Goal: Find specific page/section: Find specific page/section

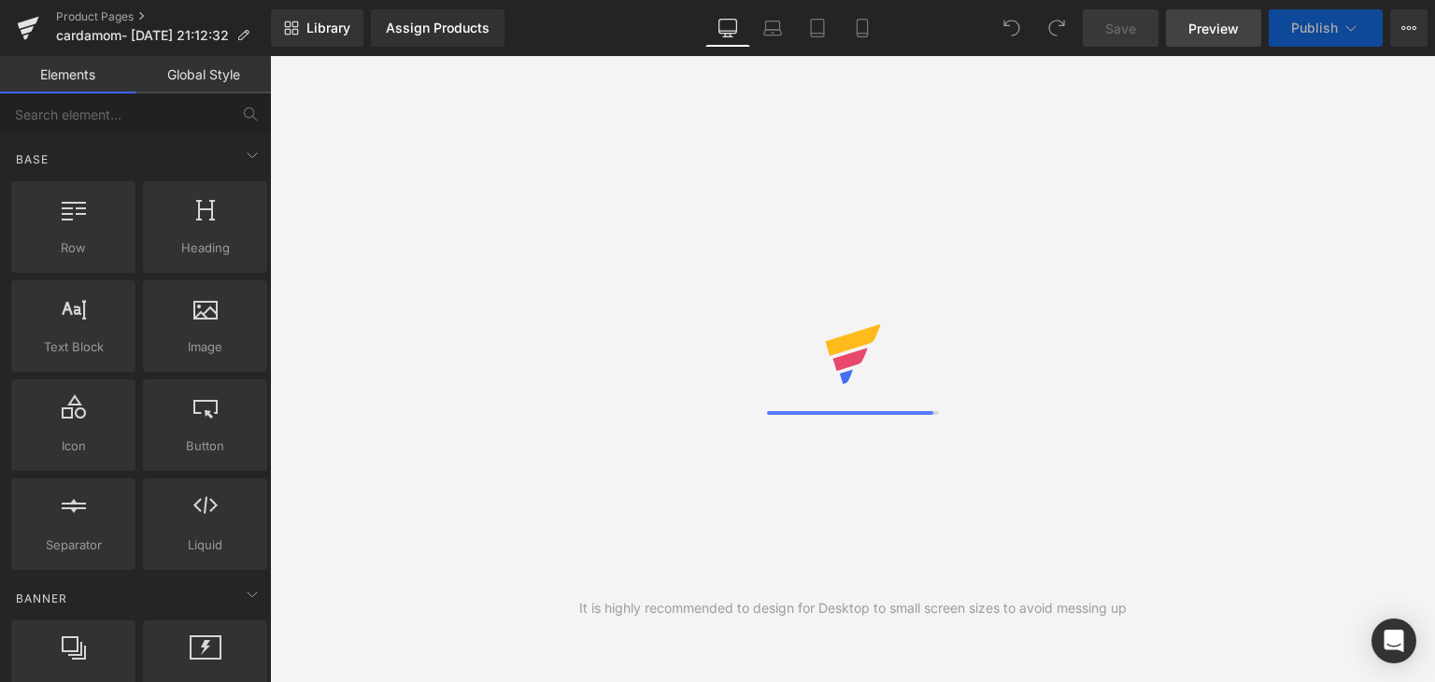
click at [1222, 23] on span "Preview" at bounding box center [1214, 29] width 50 height 20
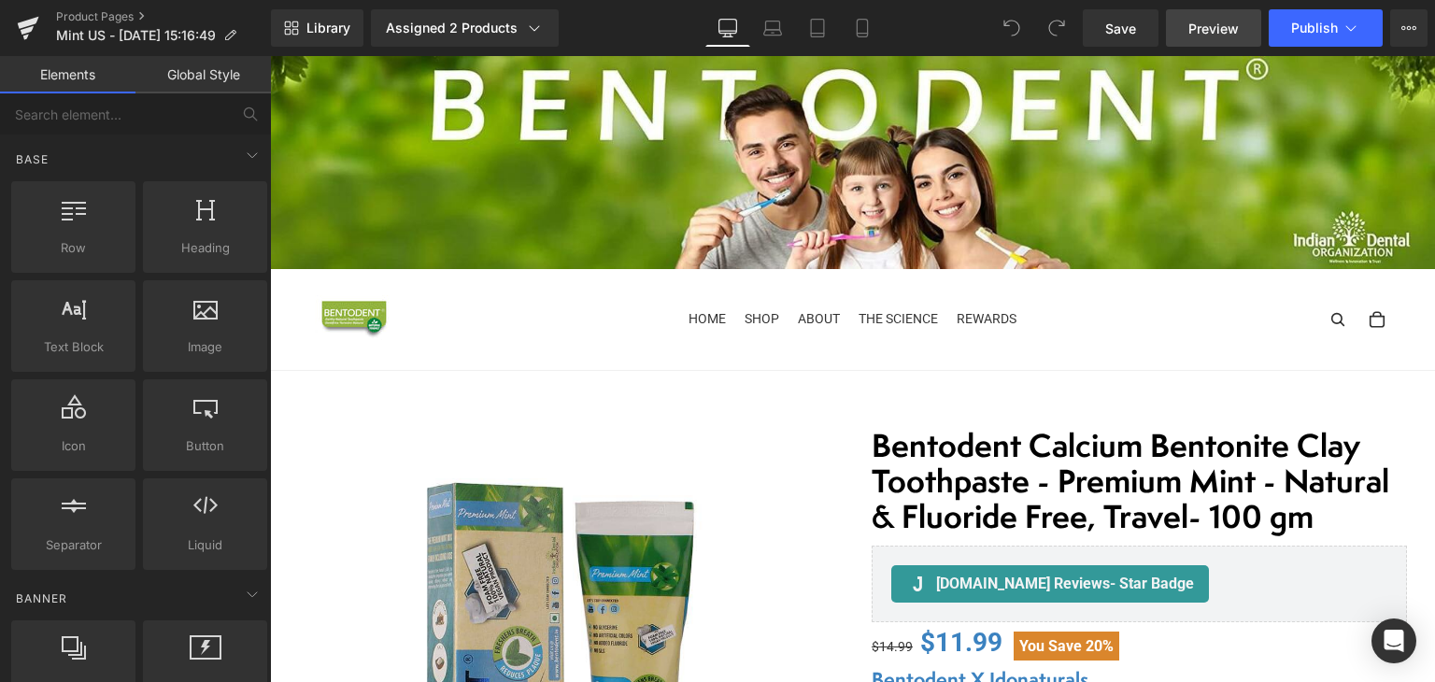
click at [1216, 29] on span "Preview" at bounding box center [1214, 29] width 50 height 20
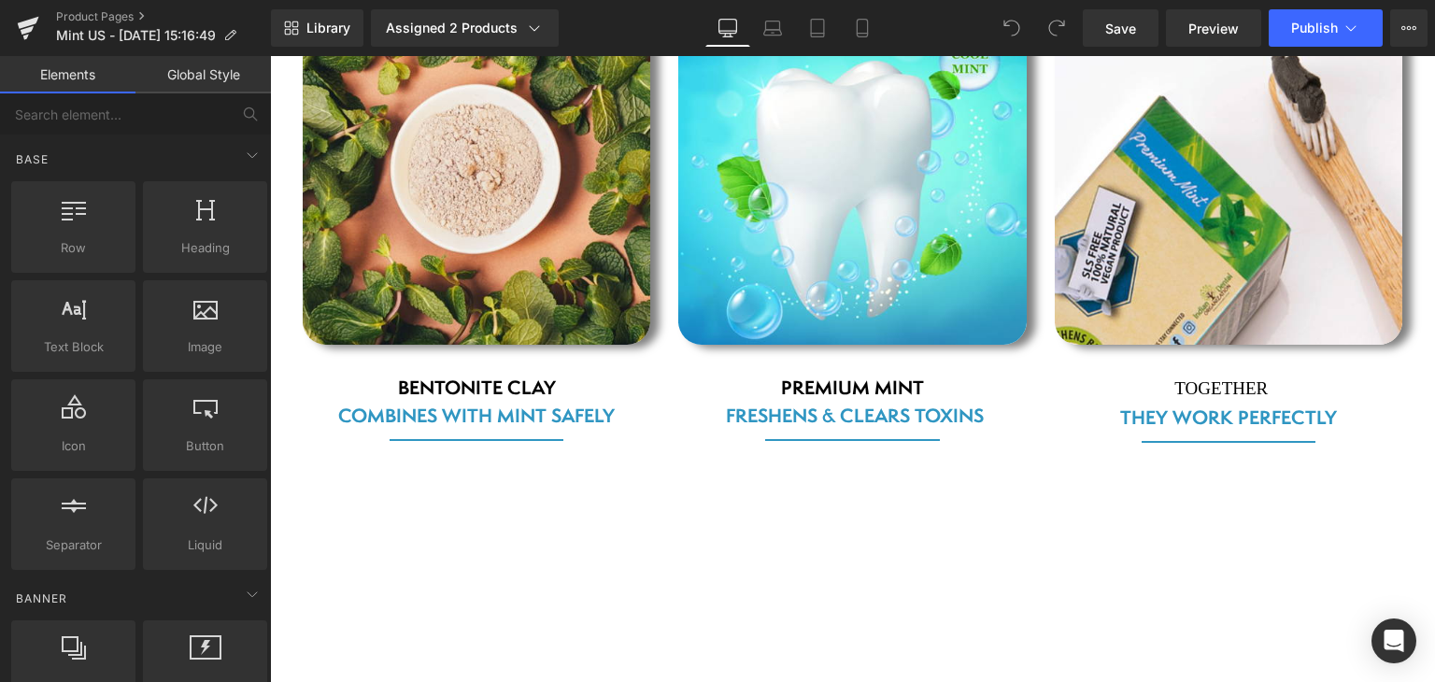
scroll to position [2626, 0]
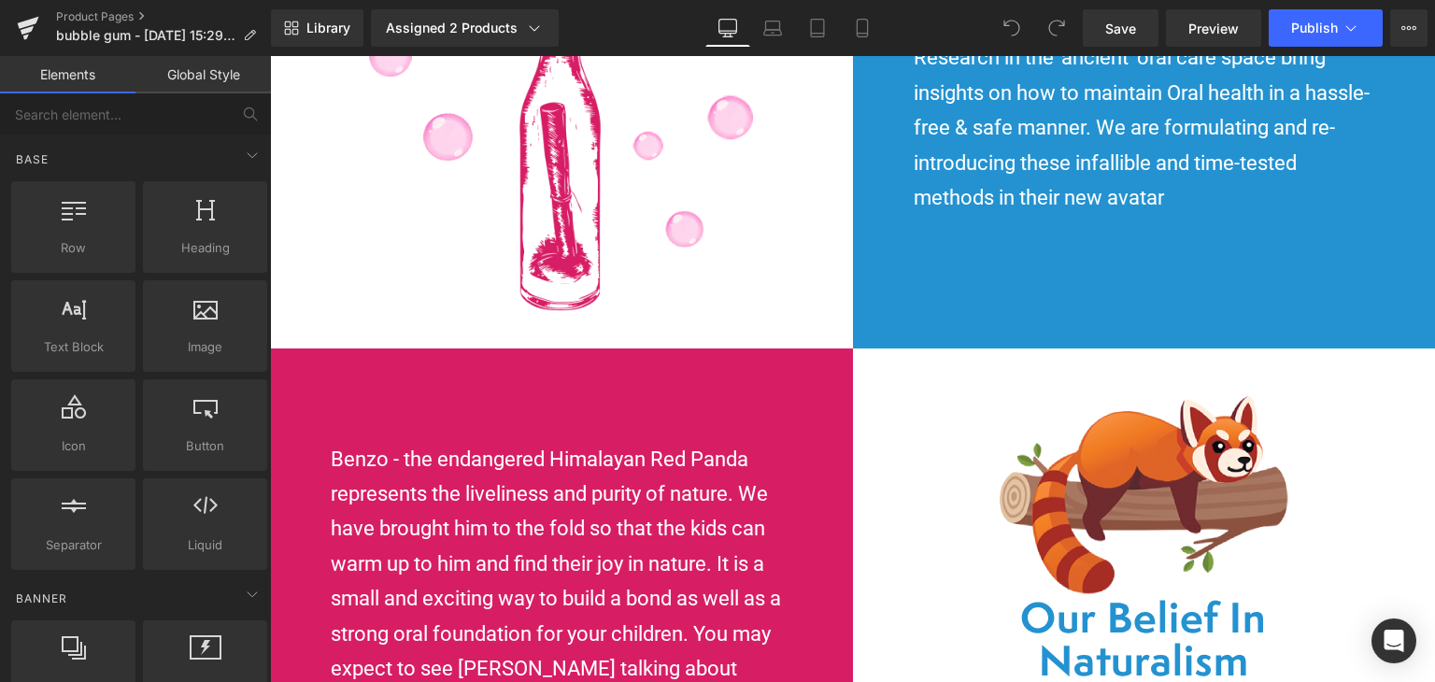
scroll to position [4579, 0]
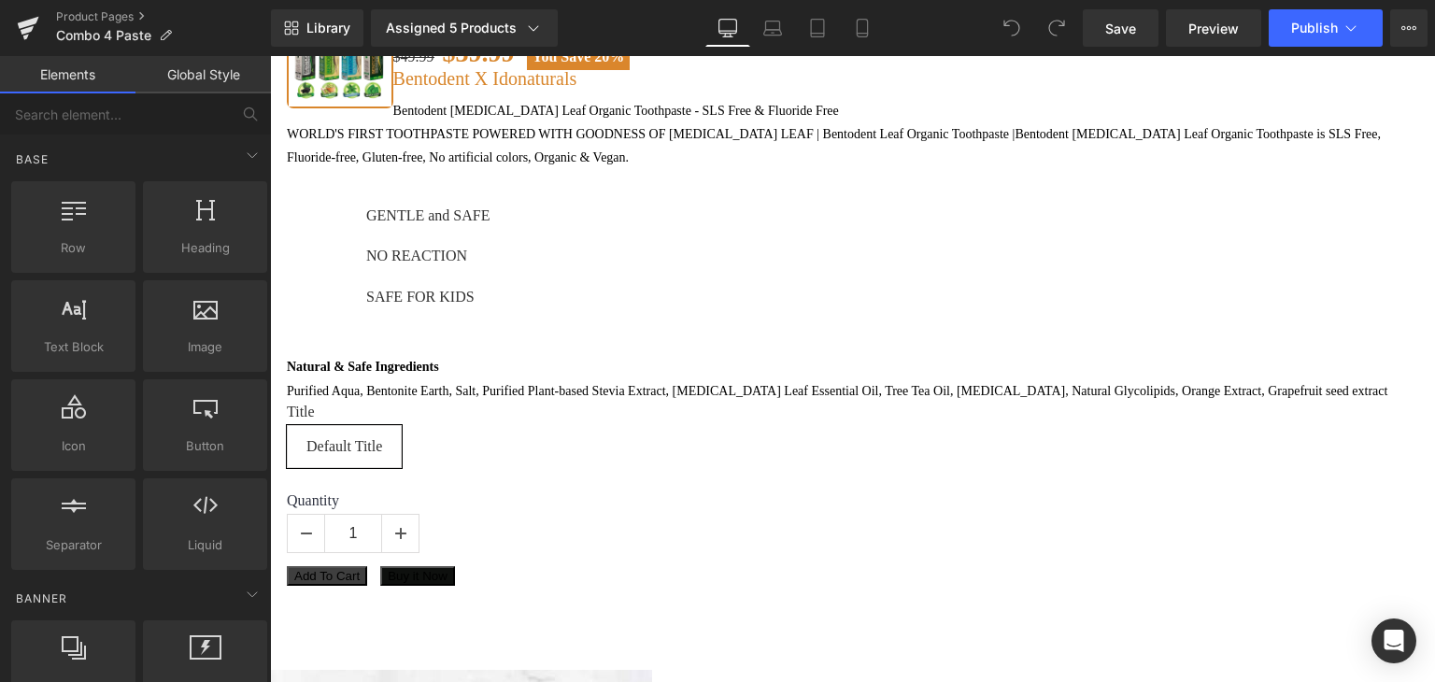
scroll to position [1869, 0]
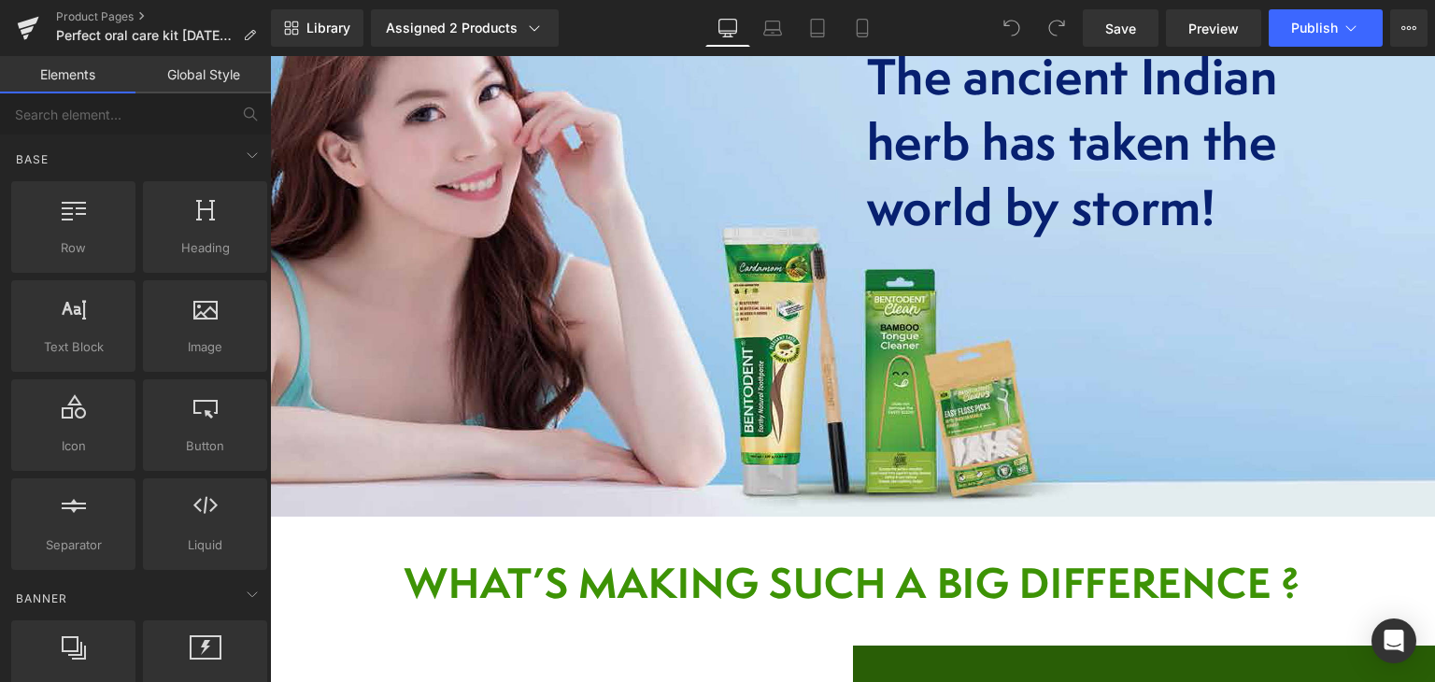
scroll to position [2474, 0]
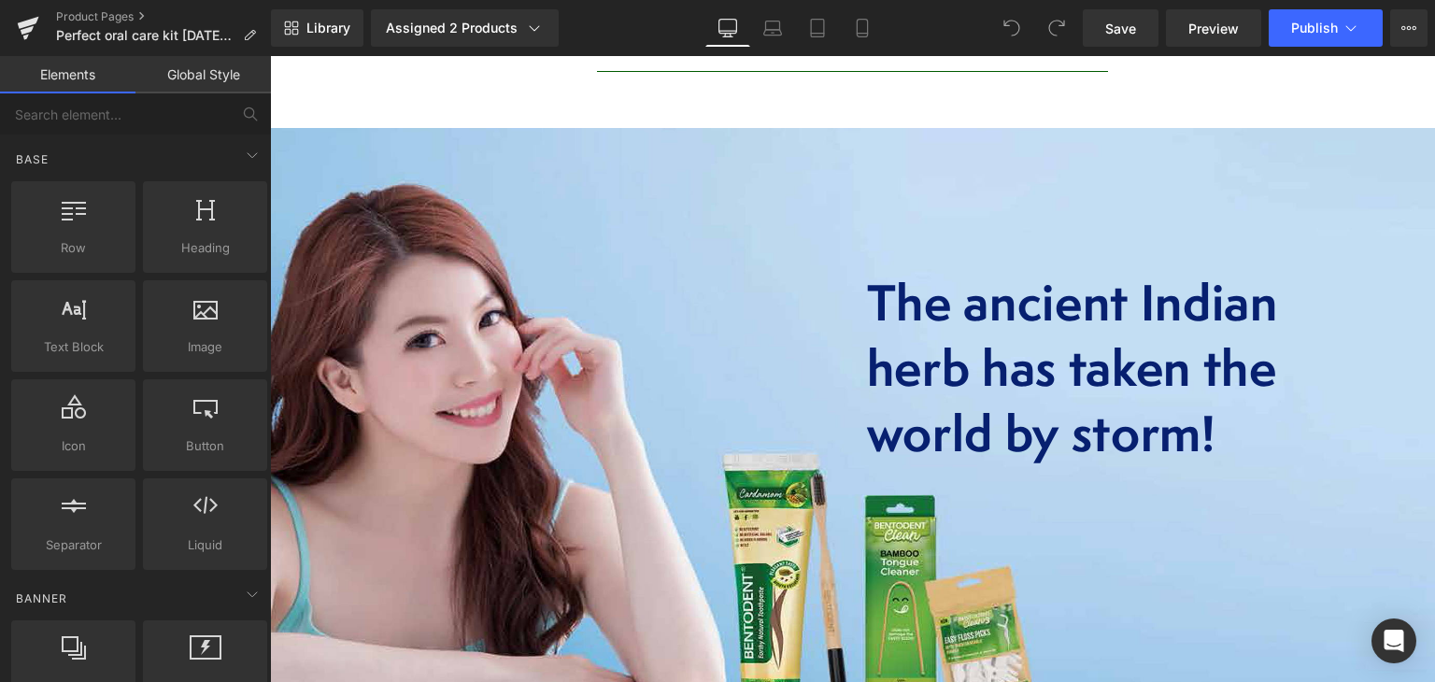
click at [813, 378] on div "Image" at bounding box center [561, 371] width 583 height 206
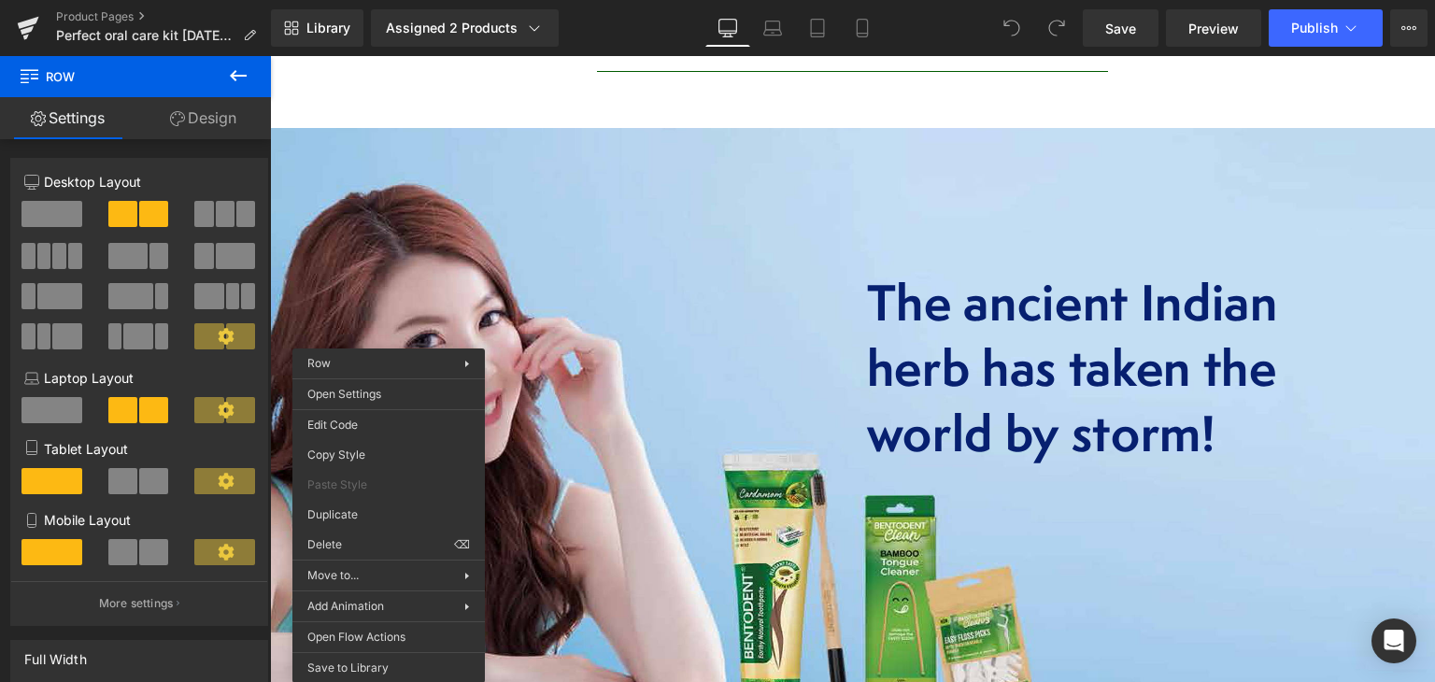
click at [447, 268] on div "Image" at bounding box center [561, 371] width 583 height 206
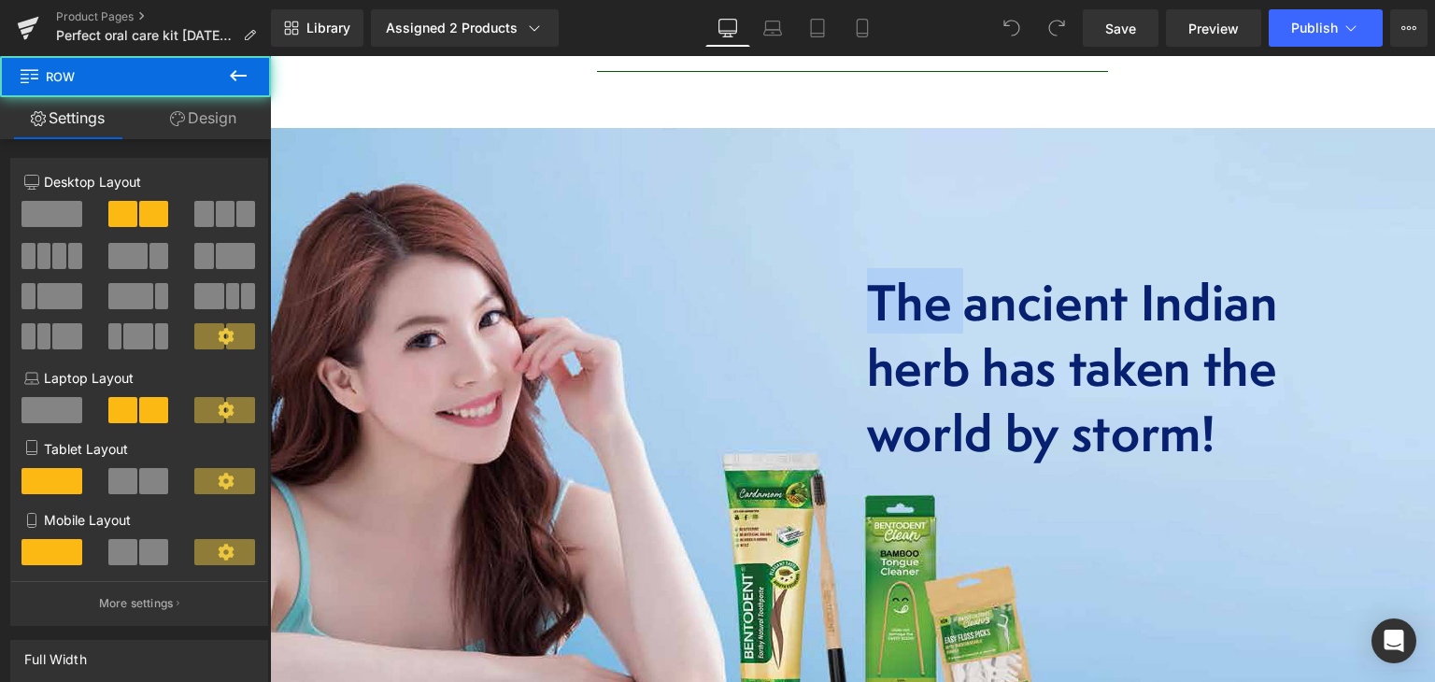
click at [447, 268] on div "Image" at bounding box center [561, 371] width 583 height 206
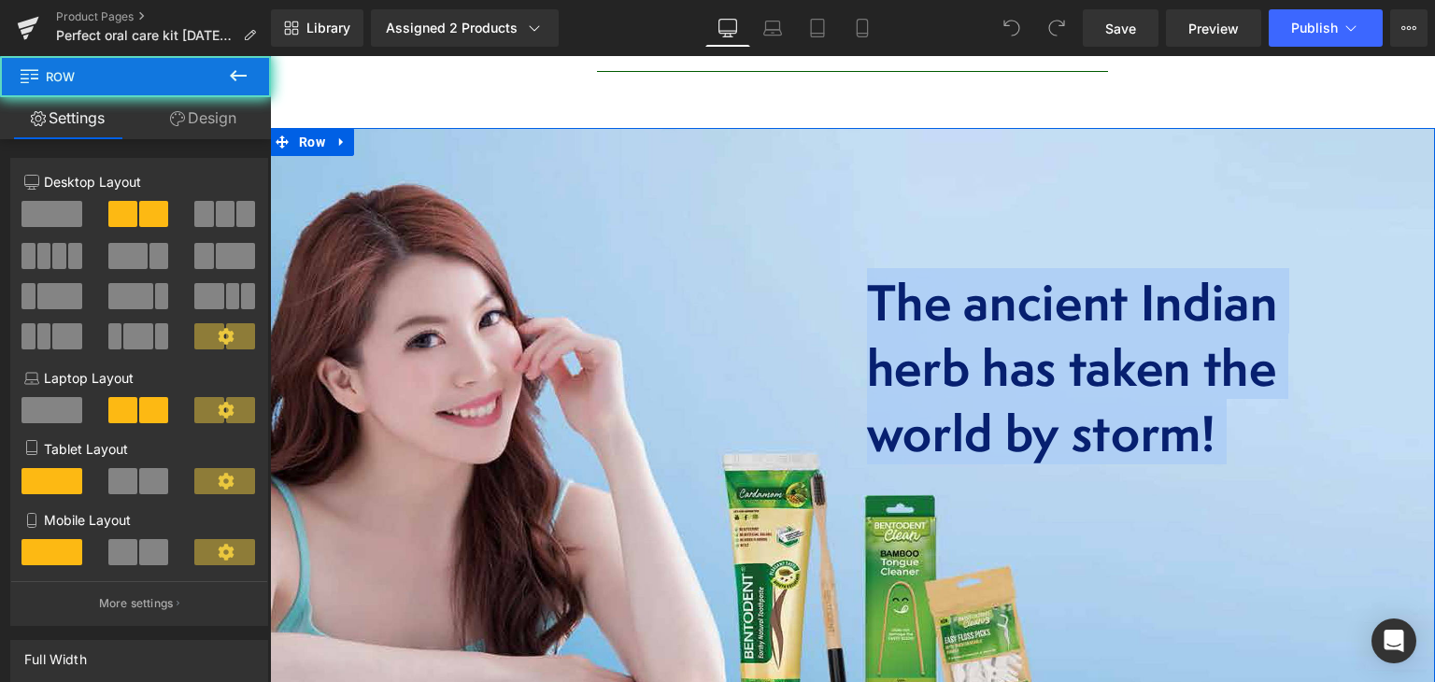
click at [447, 268] on div "Image" at bounding box center [561, 371] width 583 height 206
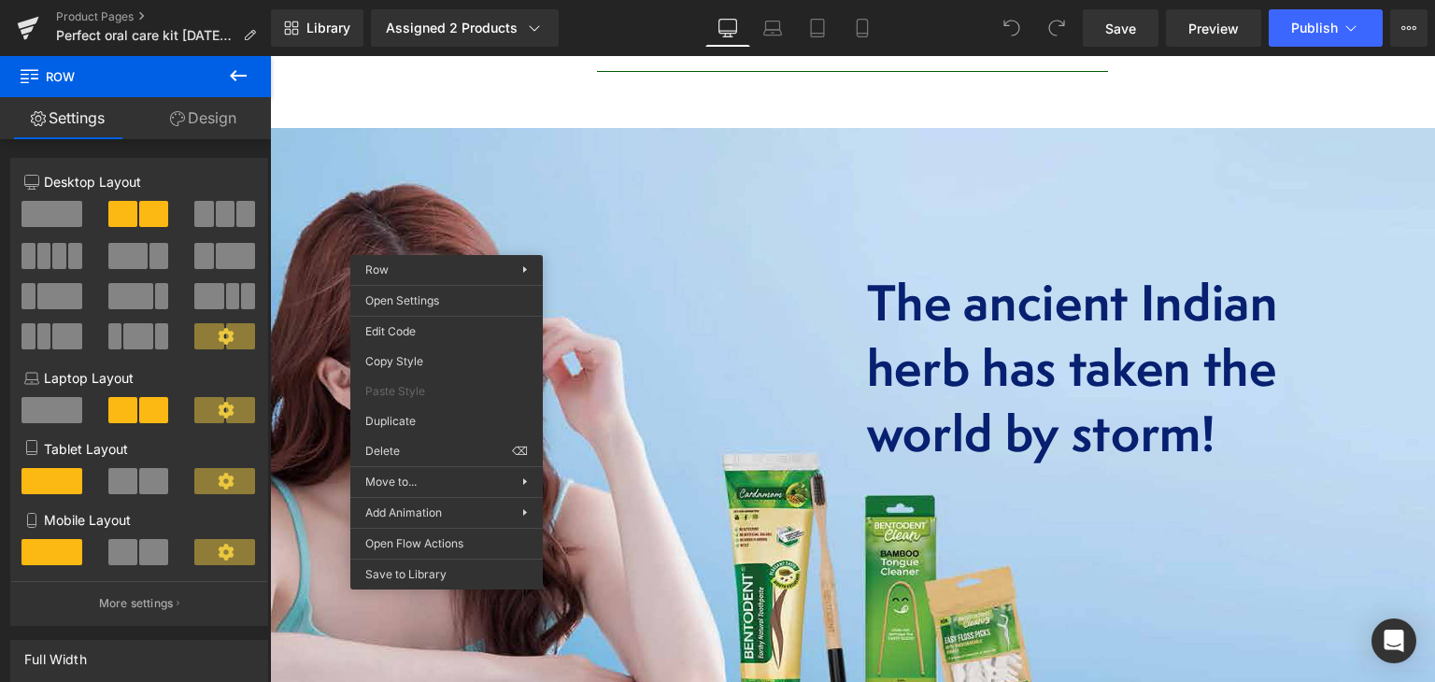
click at [535, 188] on div "Image The ancient Indian herb has taken the world by storm! Heading Row Row" at bounding box center [852, 435] width 1165 height 615
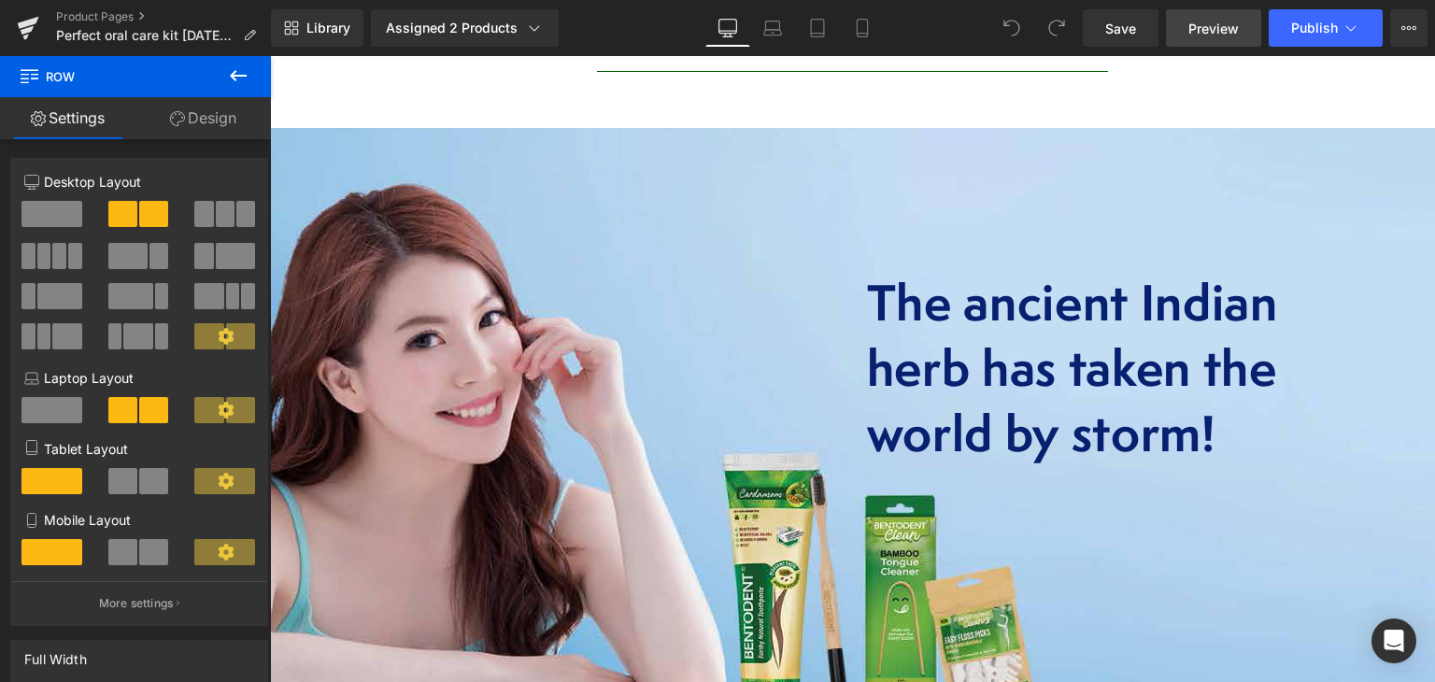
click at [1236, 19] on span "Preview" at bounding box center [1214, 29] width 50 height 20
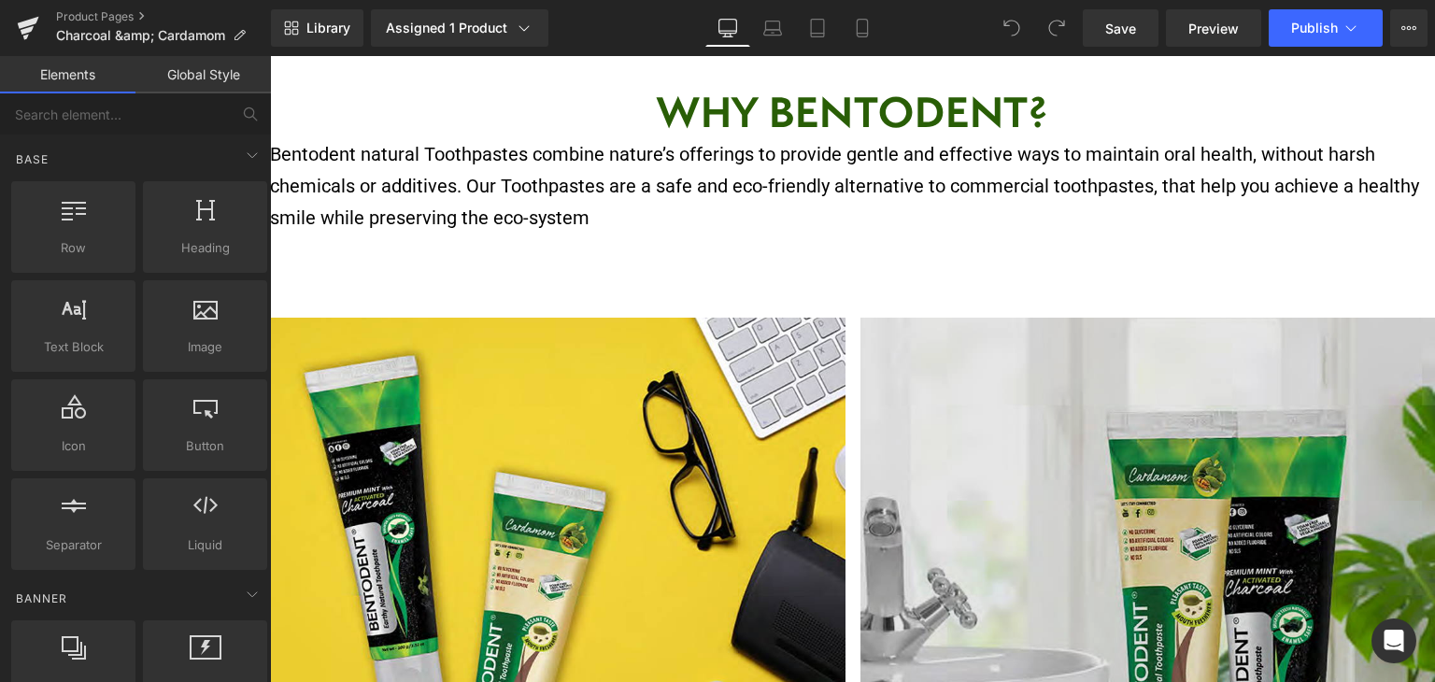
scroll to position [5762, 0]
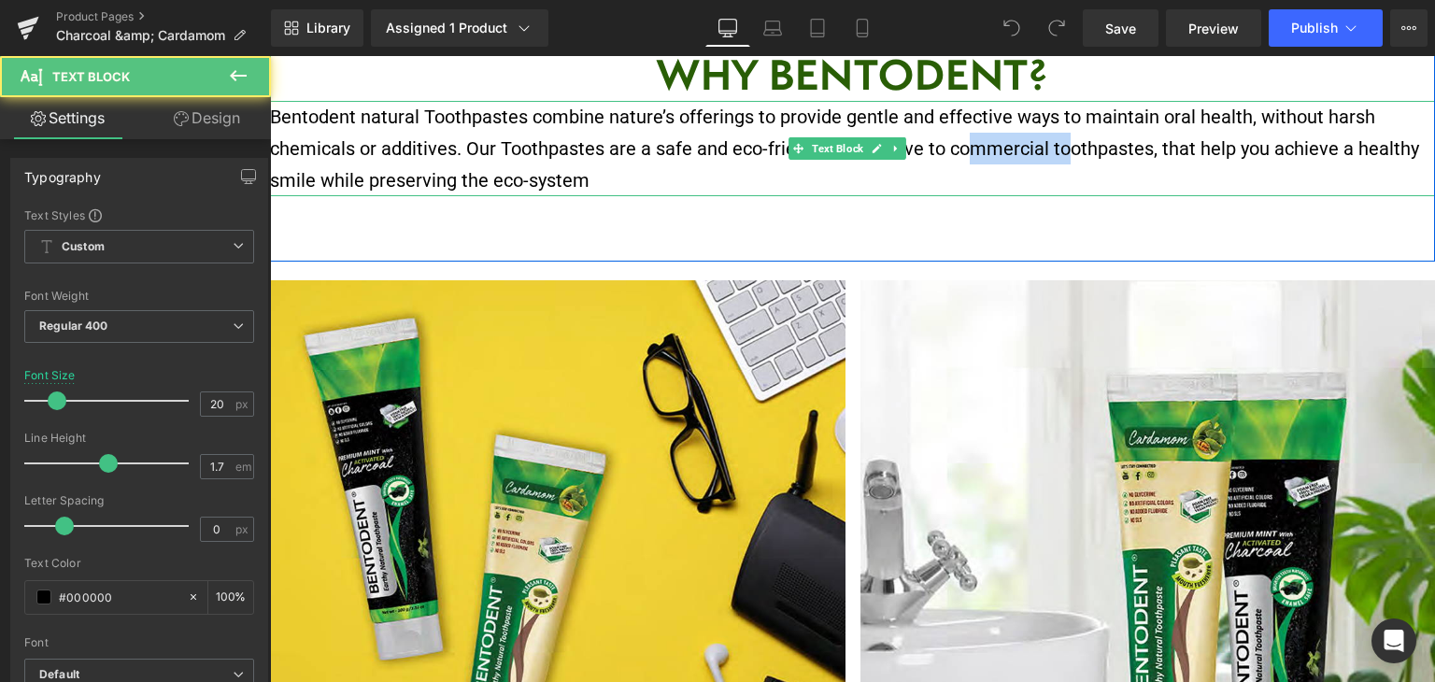
drag, startPoint x: 1054, startPoint y: 111, endPoint x: 1235, endPoint y: 175, distance: 191.2
click at [964, 119] on p "Bentodent natural Toothpastes combine nature’s offerings to provide gentle and …" at bounding box center [852, 148] width 1165 height 95
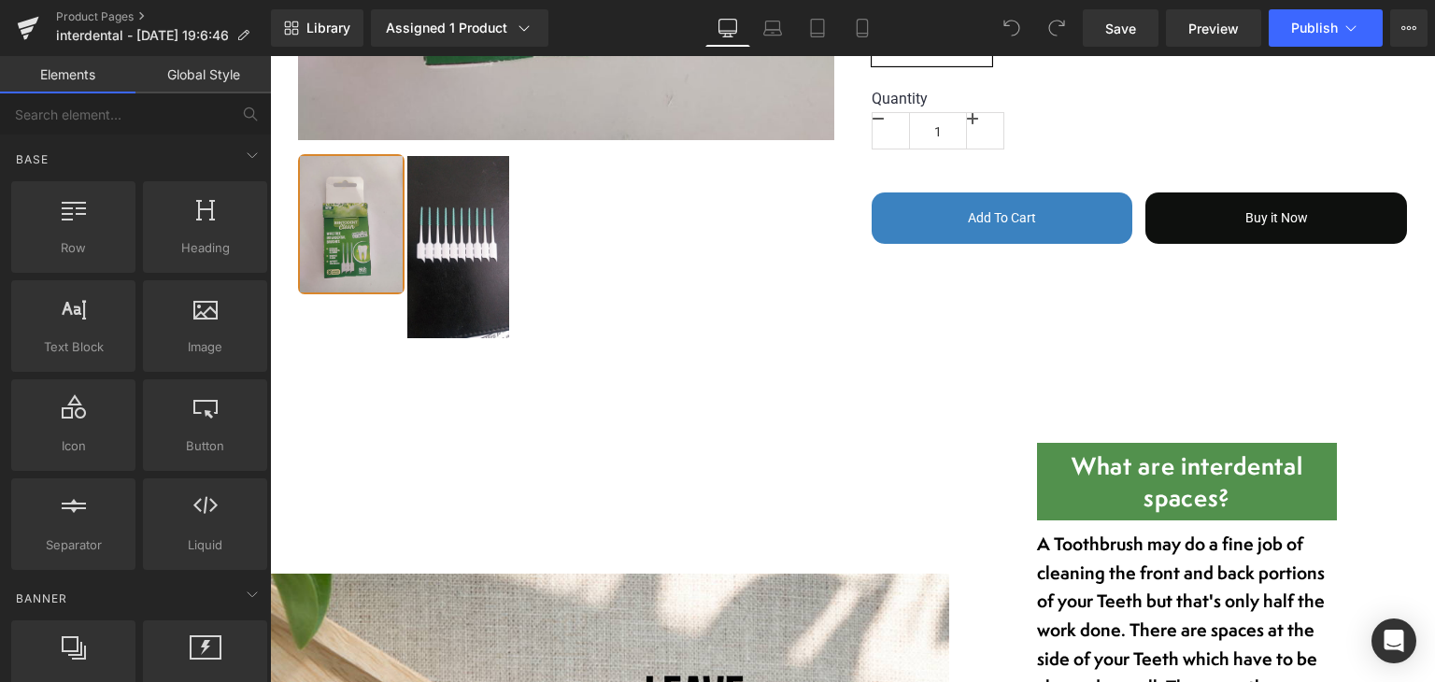
scroll to position [907, 0]
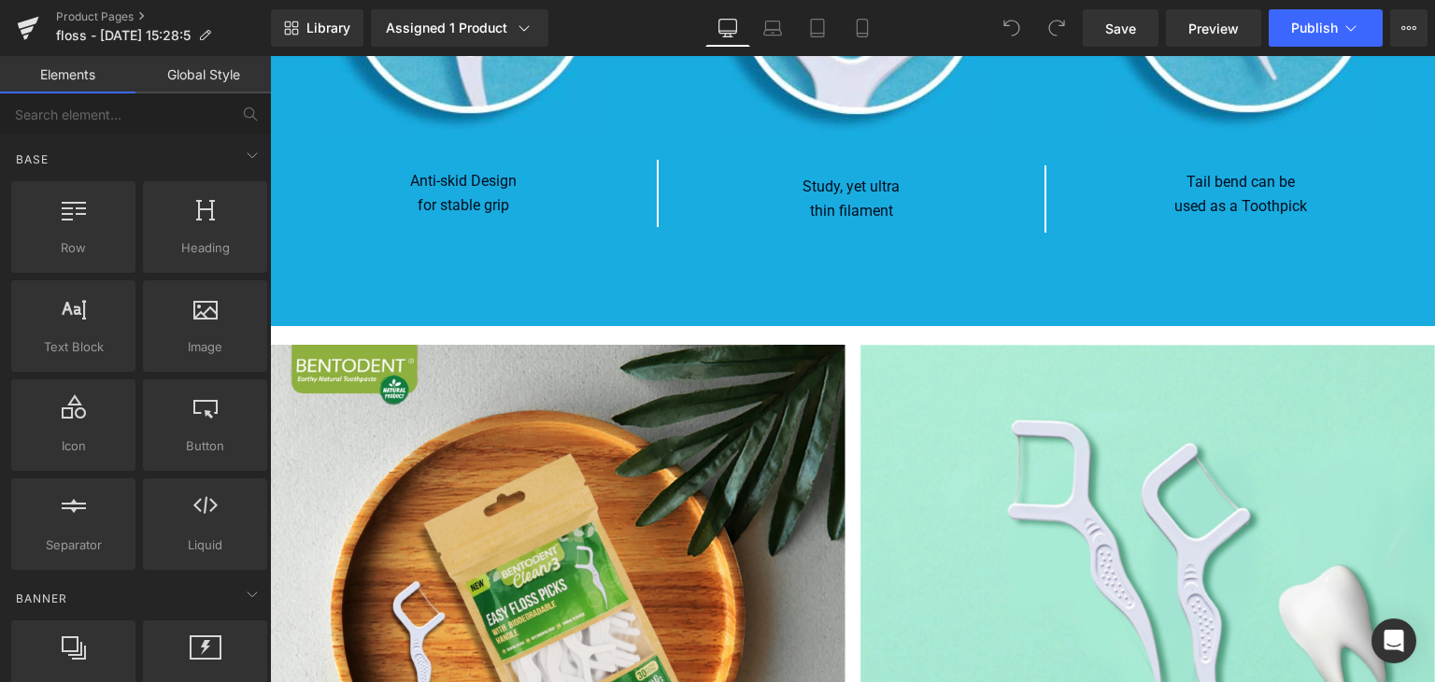
scroll to position [5980, 0]
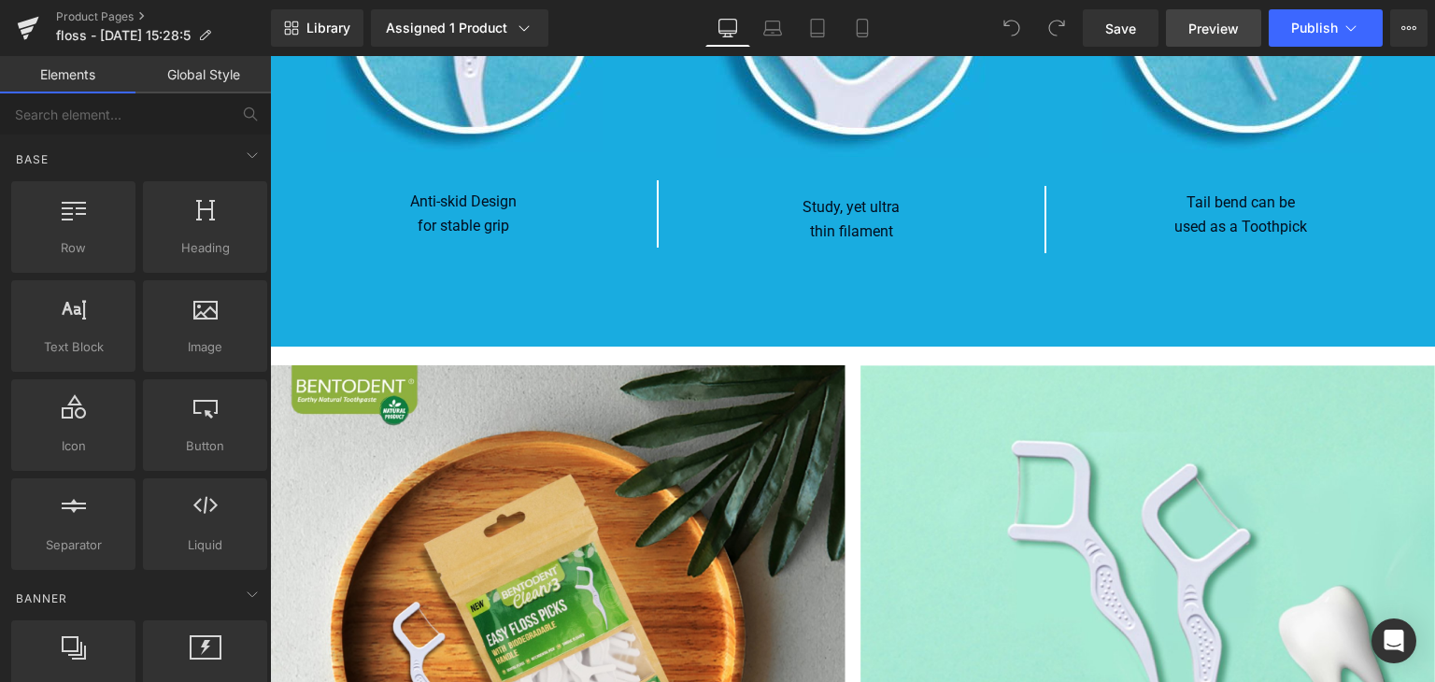
click at [1208, 21] on span "Preview" at bounding box center [1214, 29] width 50 height 20
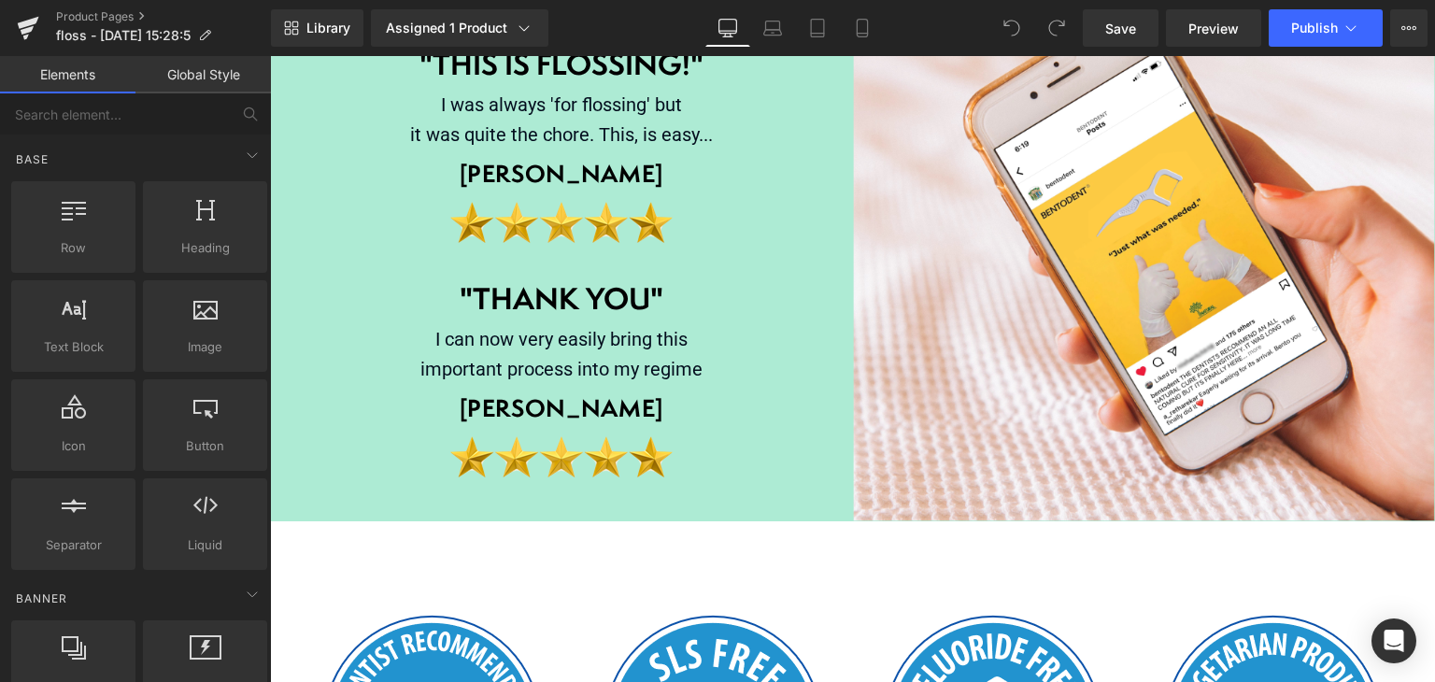
scroll to position [6982, 0]
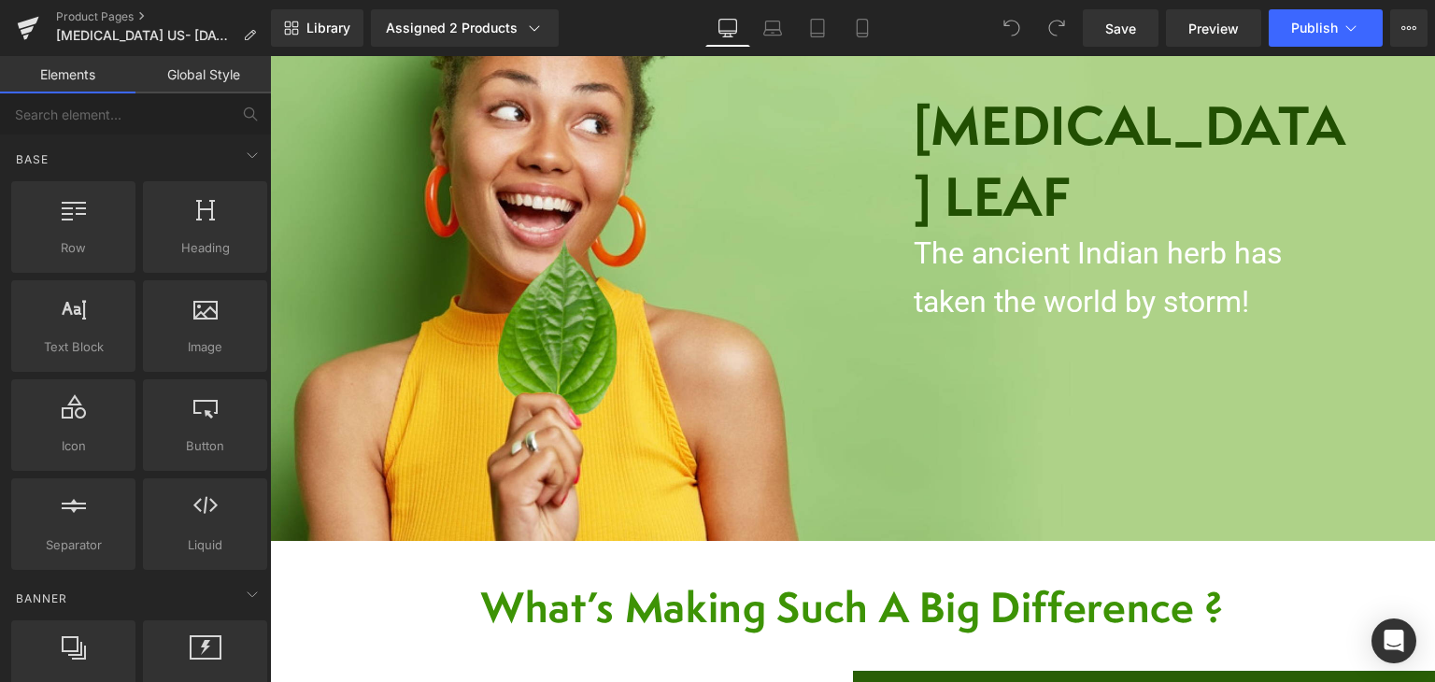
scroll to position [3662, 0]
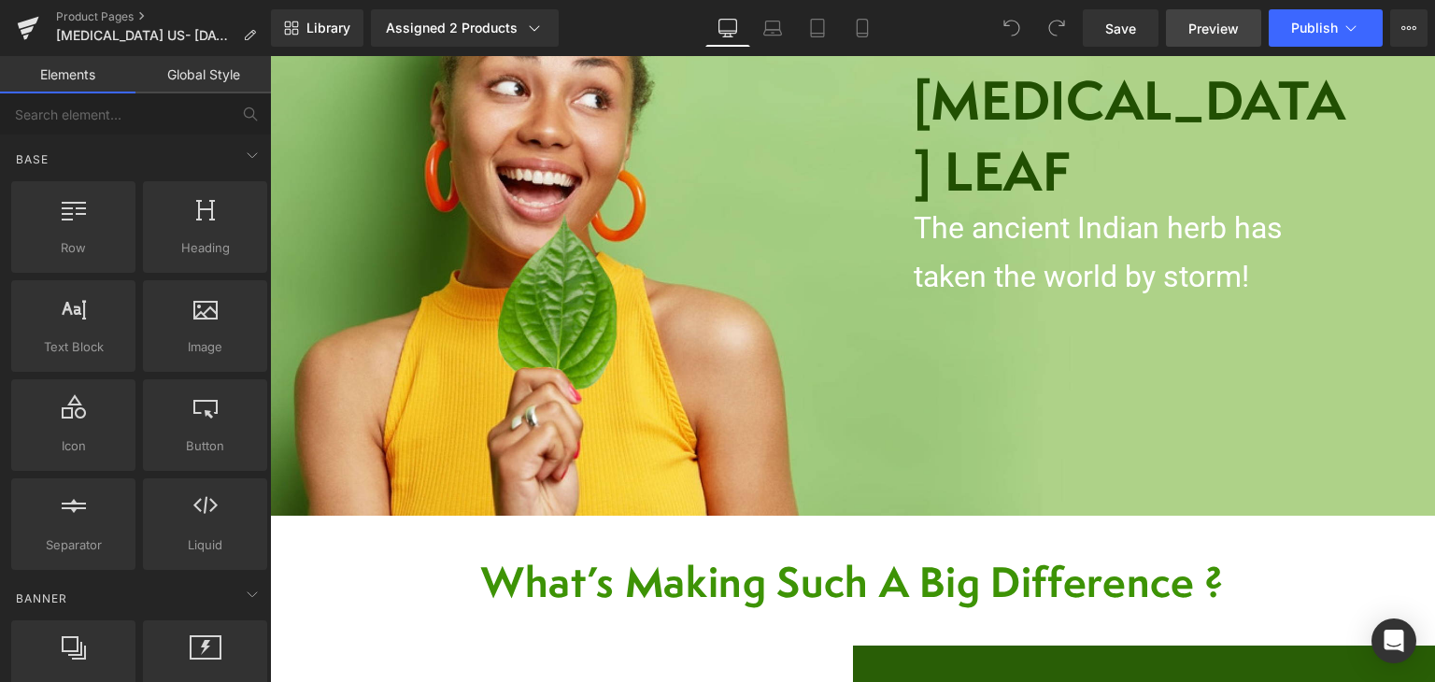
click at [1212, 27] on span "Preview" at bounding box center [1214, 29] width 50 height 20
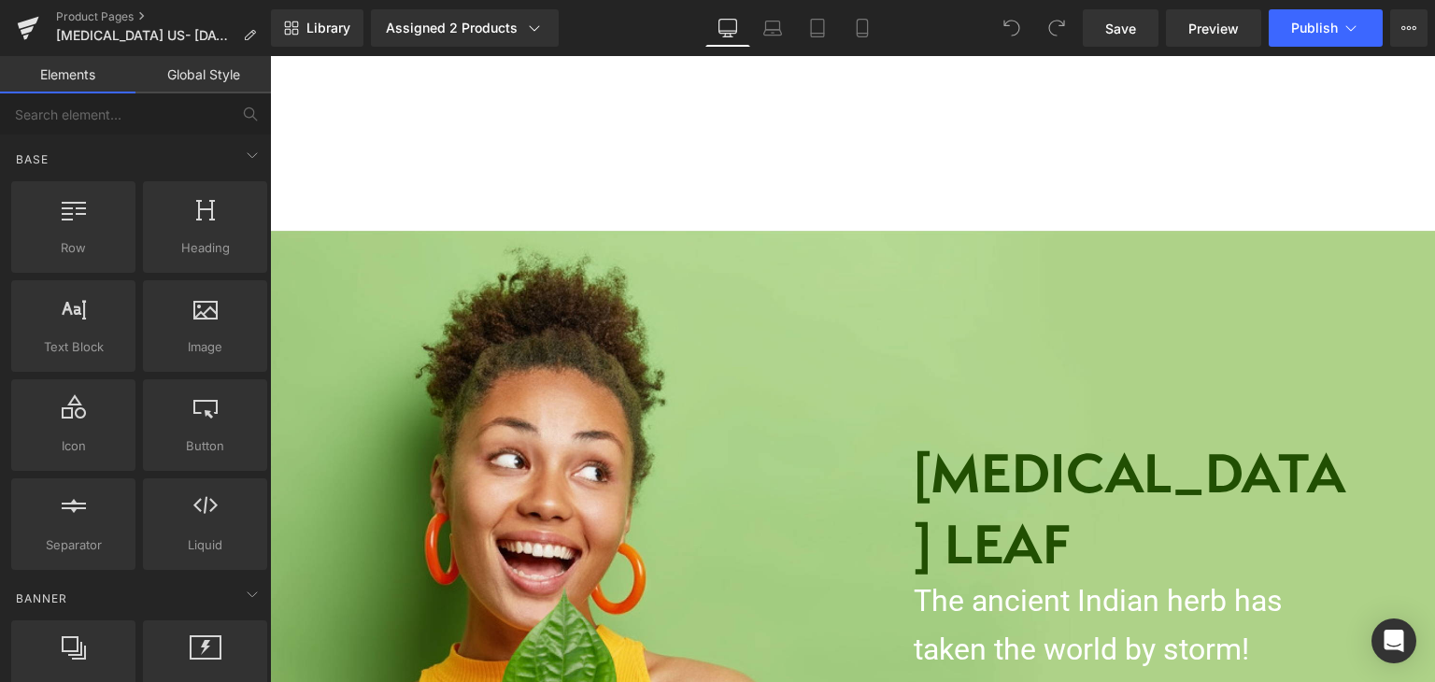
scroll to position [3327, 0]
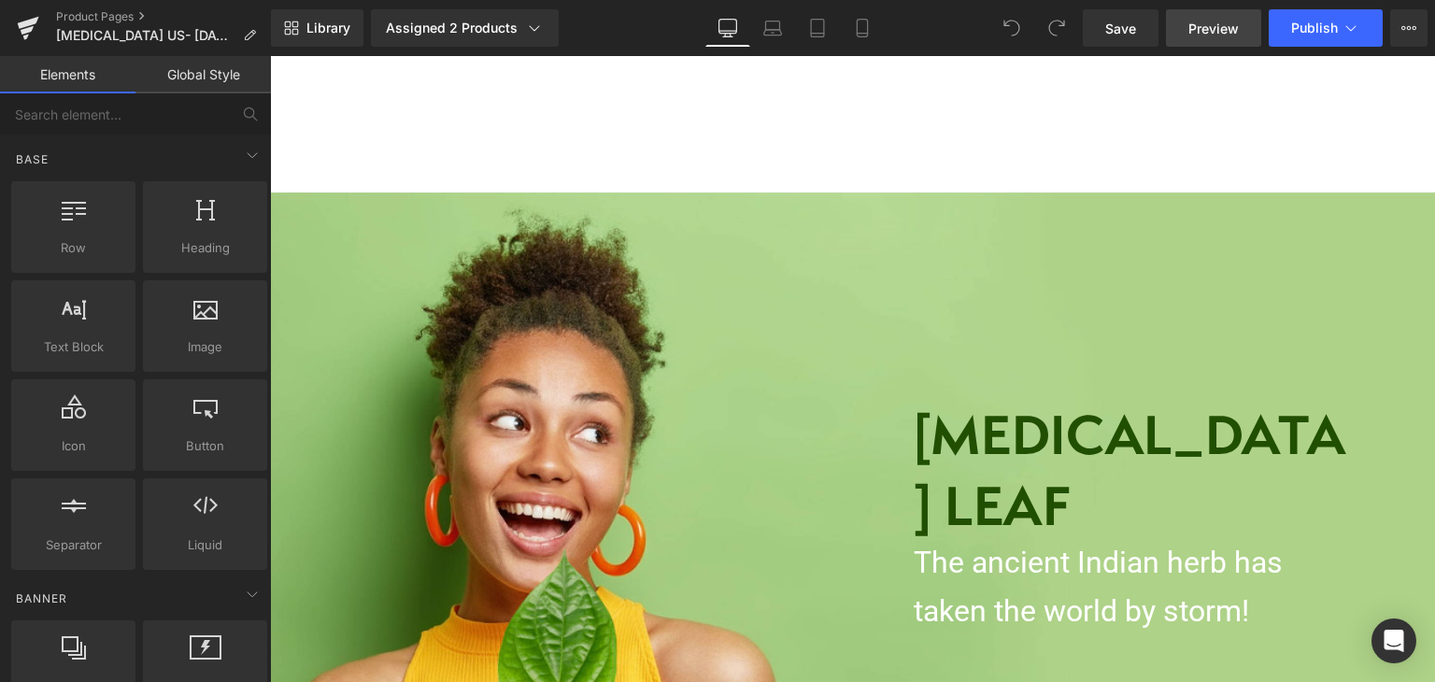
click at [1200, 22] on span "Preview" at bounding box center [1214, 29] width 50 height 20
